Goal: Task Accomplishment & Management: Use online tool/utility

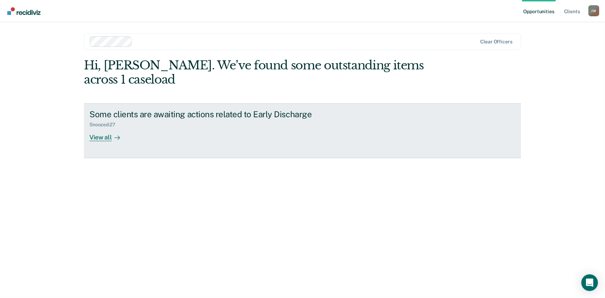
click at [100, 128] on div "View all" at bounding box center [109, 135] width 39 height 14
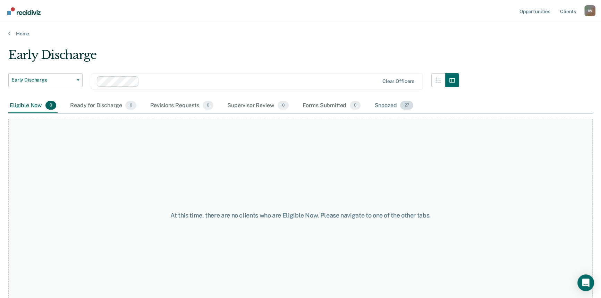
click at [383, 104] on div "Snoozed 27" at bounding box center [394, 105] width 42 height 15
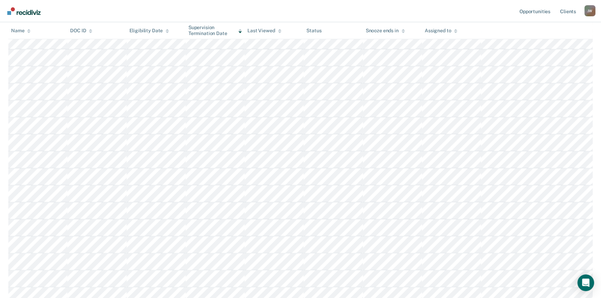
scroll to position [189, 0]
click at [239, 30] on icon at bounding box center [239, 30] width 3 height 2
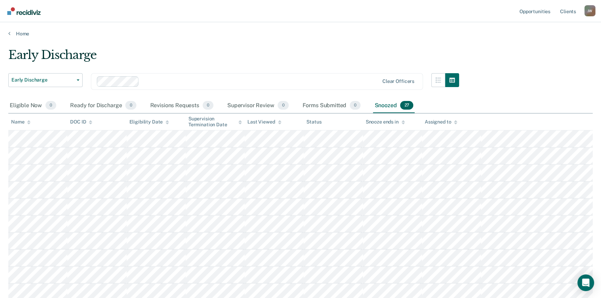
click at [240, 122] on icon at bounding box center [239, 122] width 3 height 5
